Goal: Check status

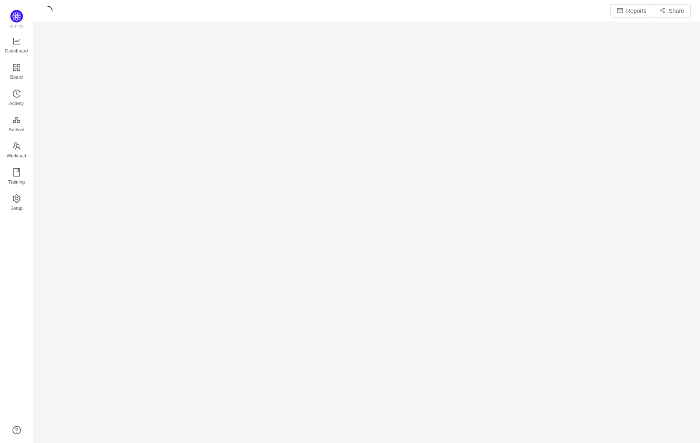
scroll to position [443, 667]
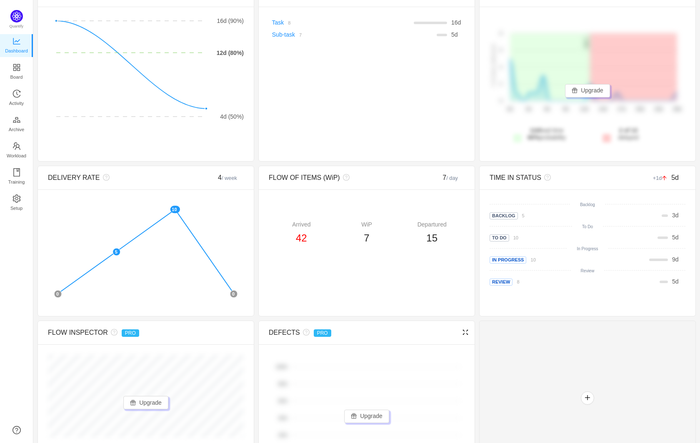
scroll to position [70, 0]
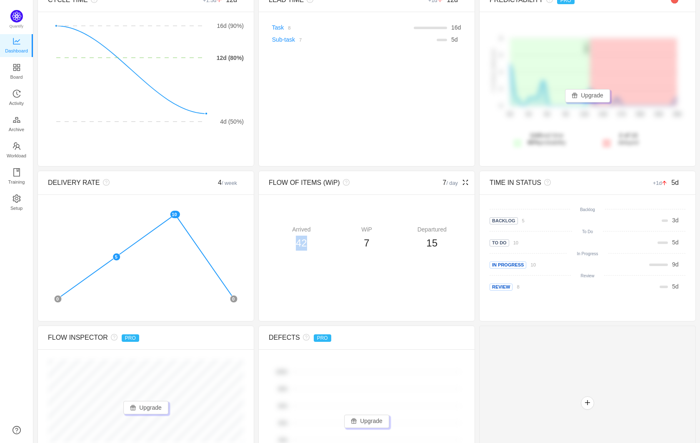
drag, startPoint x: 296, startPoint y: 242, endPoint x: 307, endPoint y: 242, distance: 11.3
click at [307, 242] on span "42" at bounding box center [301, 243] width 11 height 11
drag, startPoint x: 365, startPoint y: 242, endPoint x: 376, endPoint y: 242, distance: 10.4
click at [376, 242] on div "7" at bounding box center [366, 243] width 65 height 15
drag, startPoint x: 430, startPoint y: 243, endPoint x: 439, endPoint y: 243, distance: 9.2
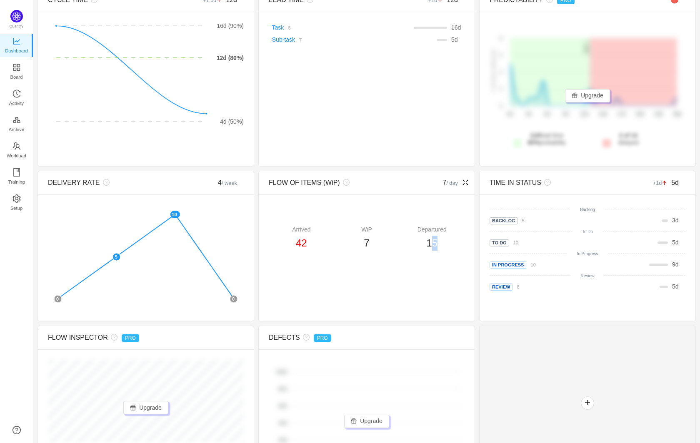
click at [439, 243] on div "15" at bounding box center [431, 243] width 65 height 15
click at [446, 246] on div "15" at bounding box center [431, 243] width 65 height 15
